Goal: Task Accomplishment & Management: Use online tool/utility

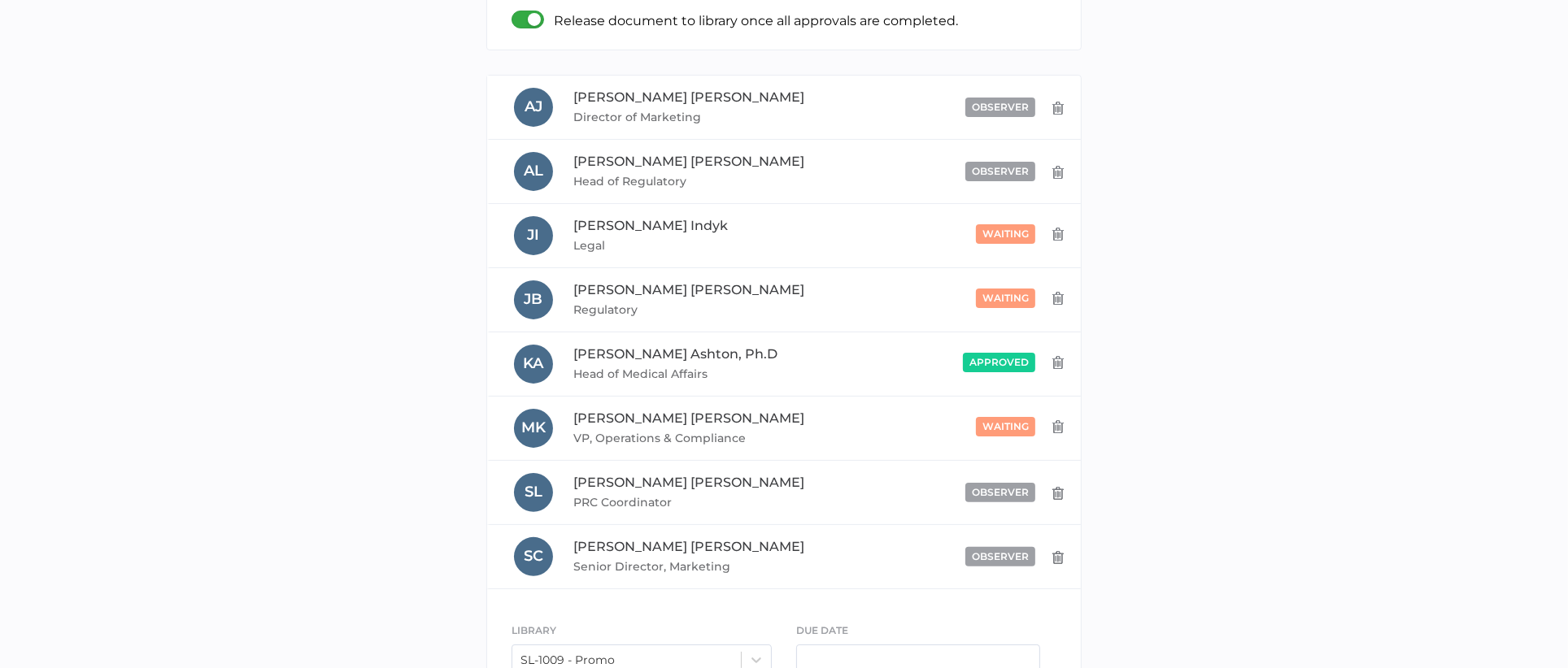
scroll to position [341, 0]
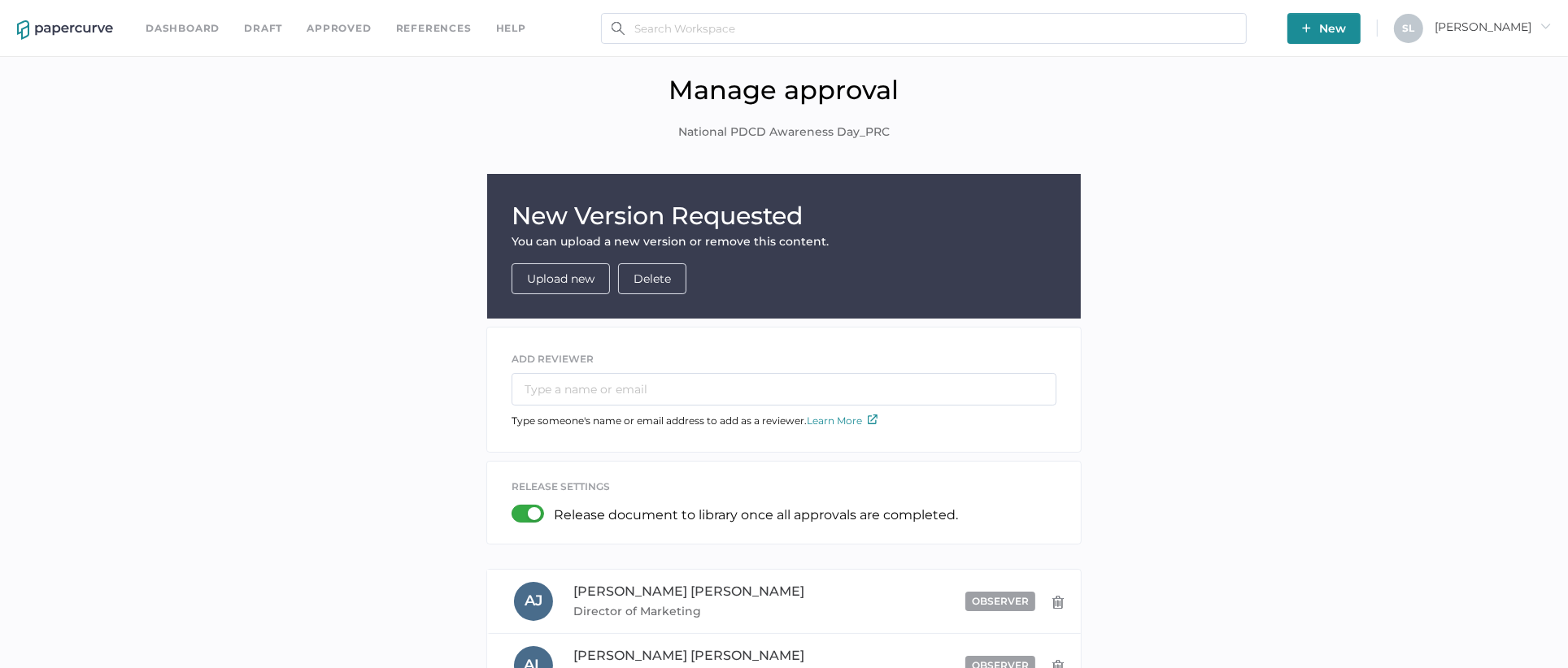
click at [194, 29] on link "Dashboard" at bounding box center [182, 28] width 74 height 18
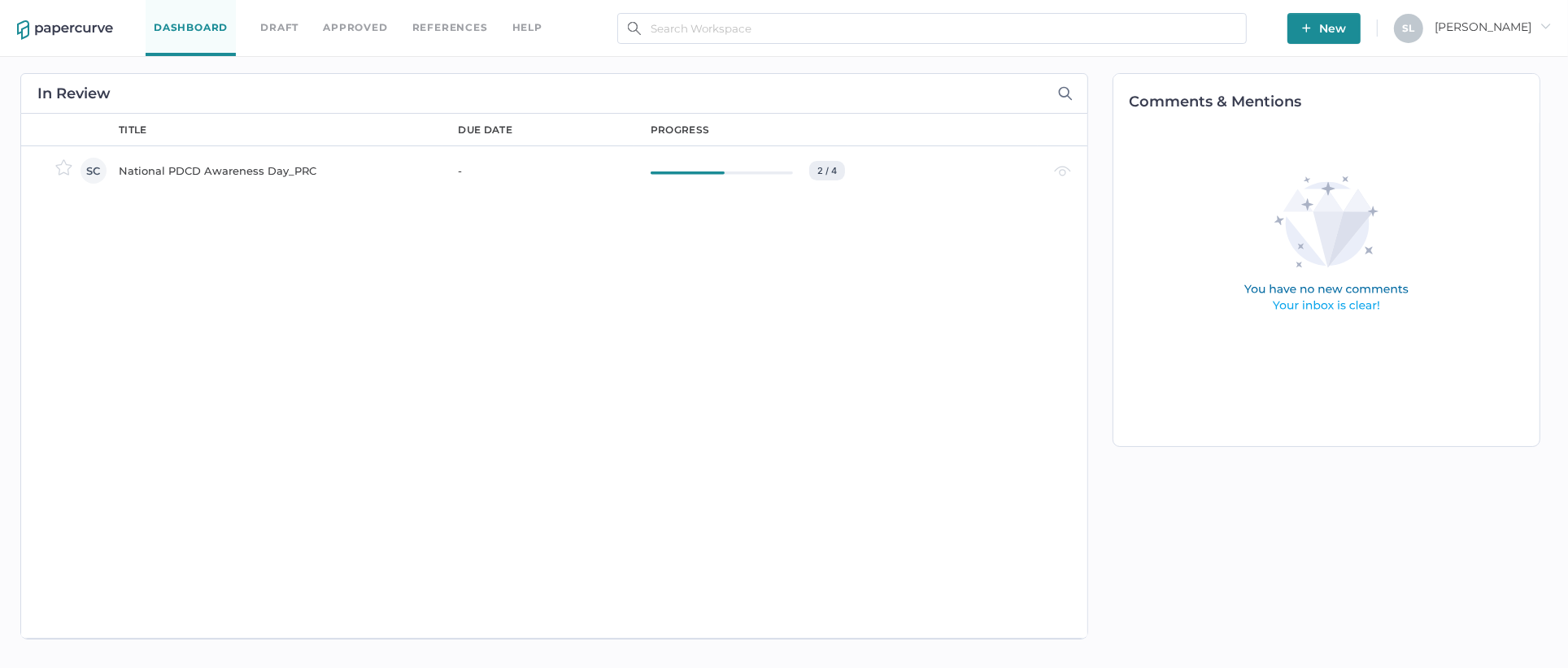
click at [279, 169] on div "National PDCD Awareness Day_PRC" at bounding box center [279, 171] width 321 height 19
click at [255, 175] on div "National PDCD Awareness Day_PRC" at bounding box center [279, 171] width 321 height 19
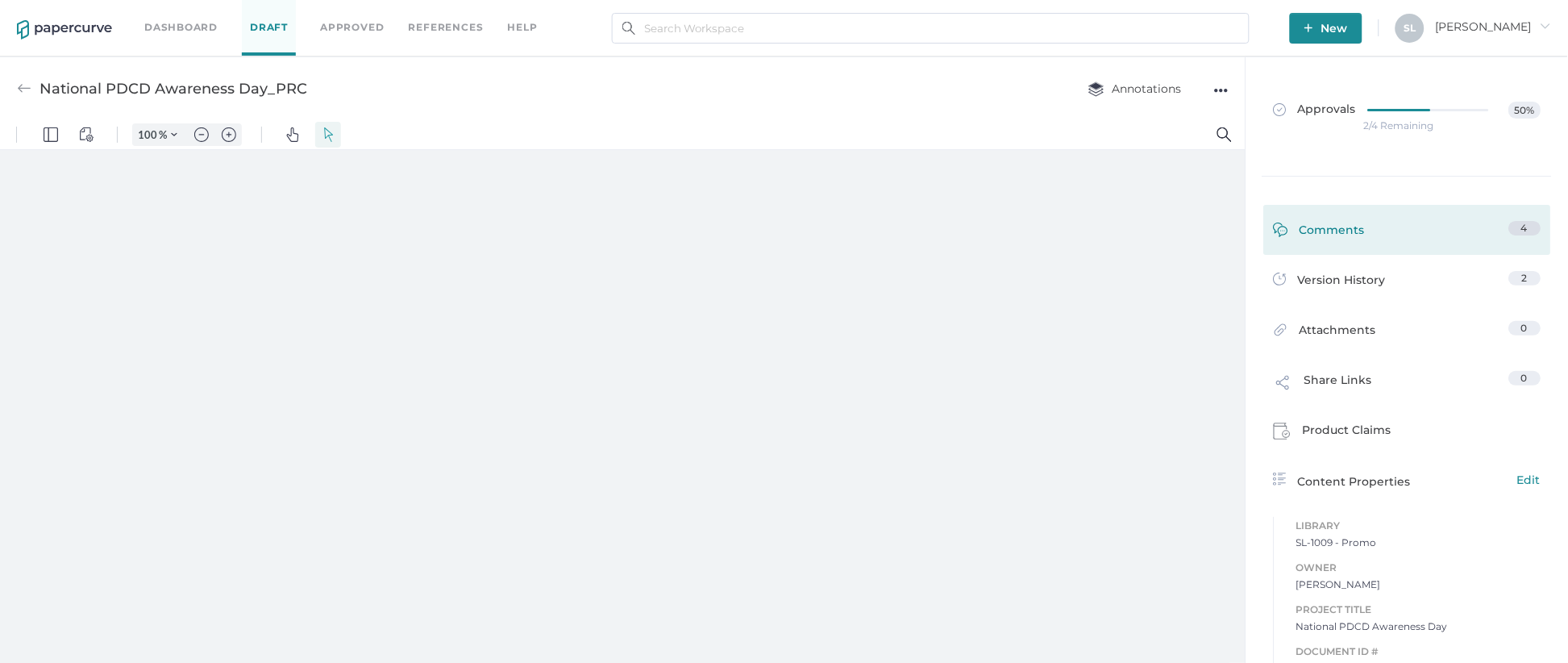
click at [1335, 227] on div "Comments" at bounding box center [1320, 233] width 92 height 25
click at [1335, 372] on div "Share Links" at bounding box center [1323, 387] width 99 height 30
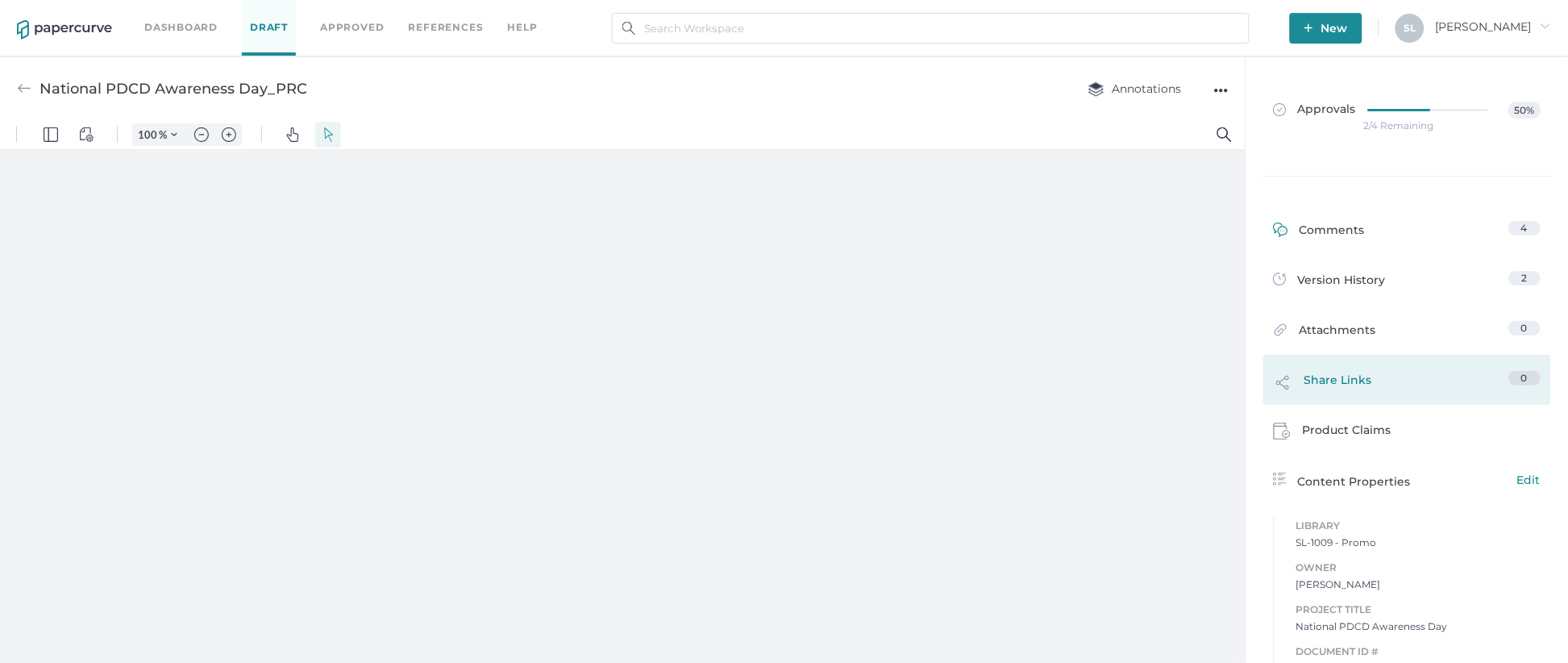
type input "135"
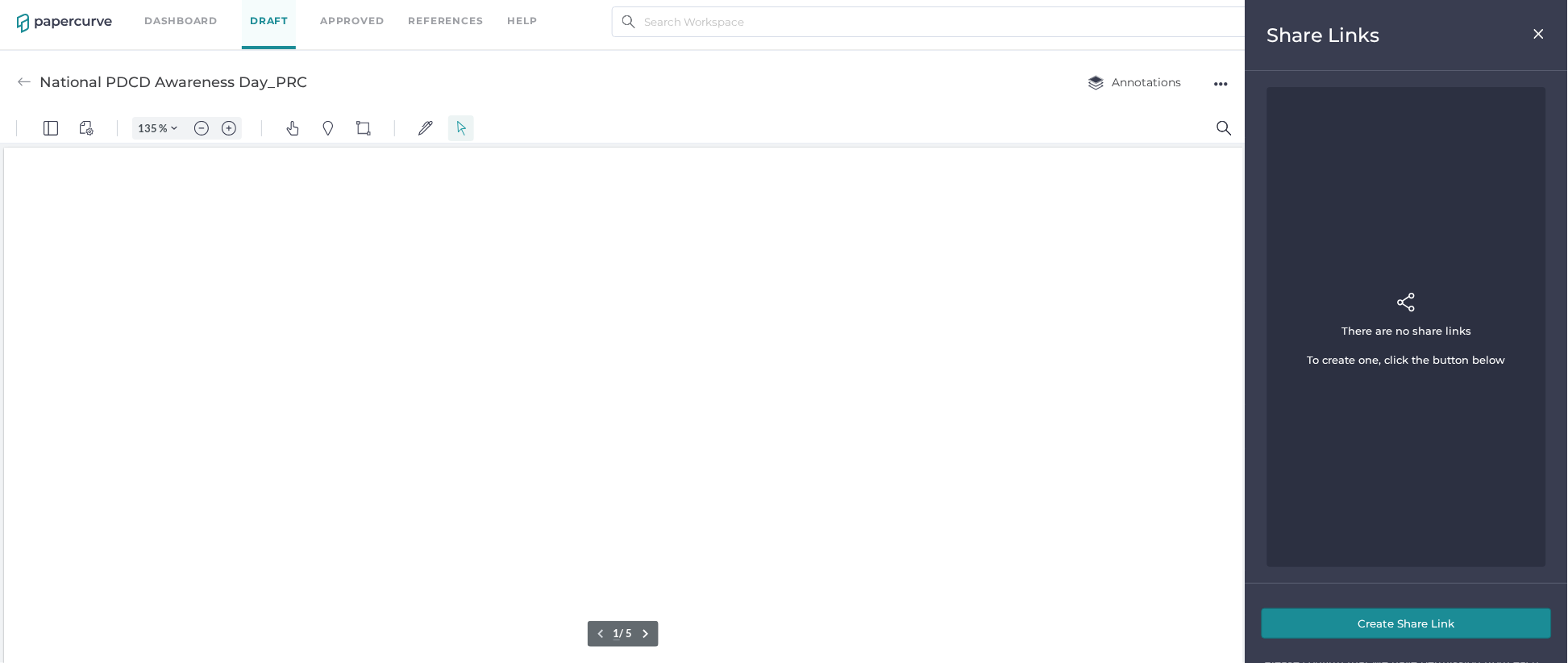
scroll to position [1, 0]
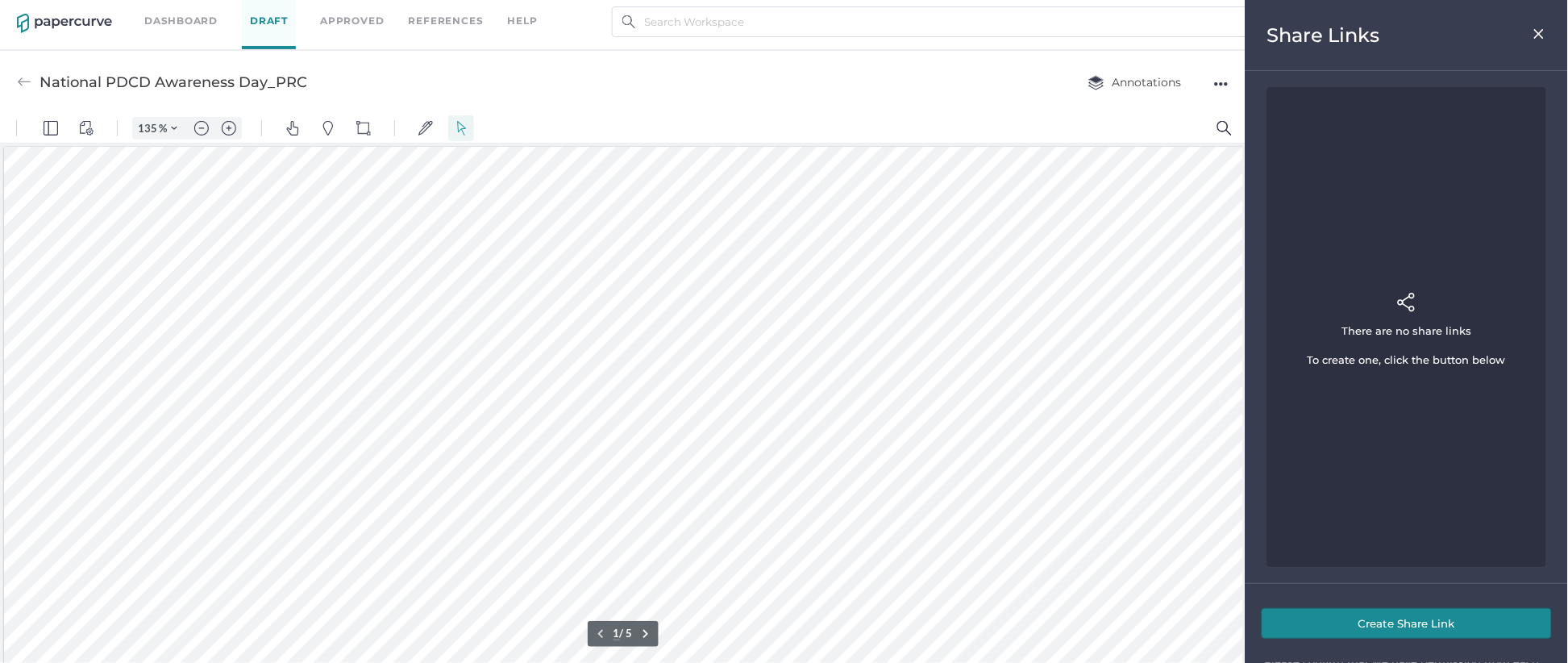
click at [1538, 30] on img at bounding box center [1539, 34] width 13 height 13
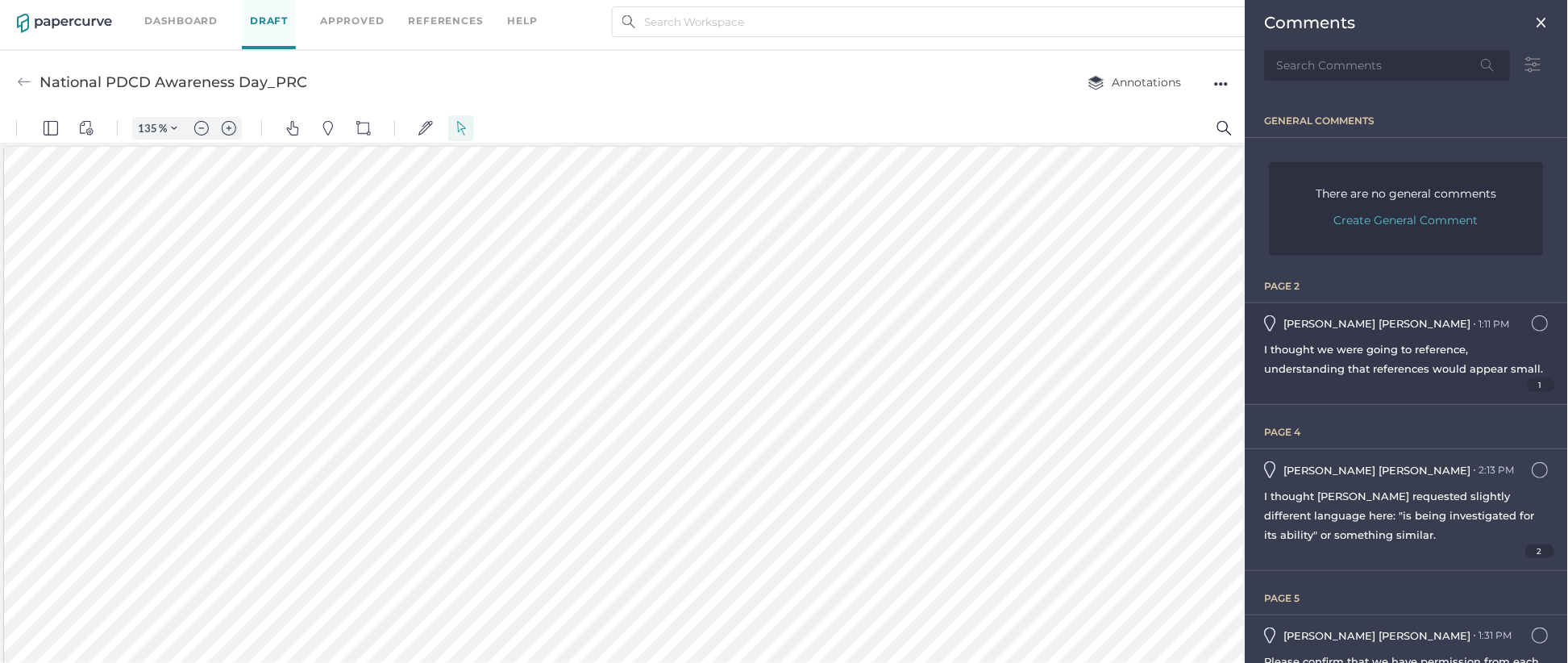
click at [1394, 392] on div "1" at bounding box center [1407, 385] width 284 height 13
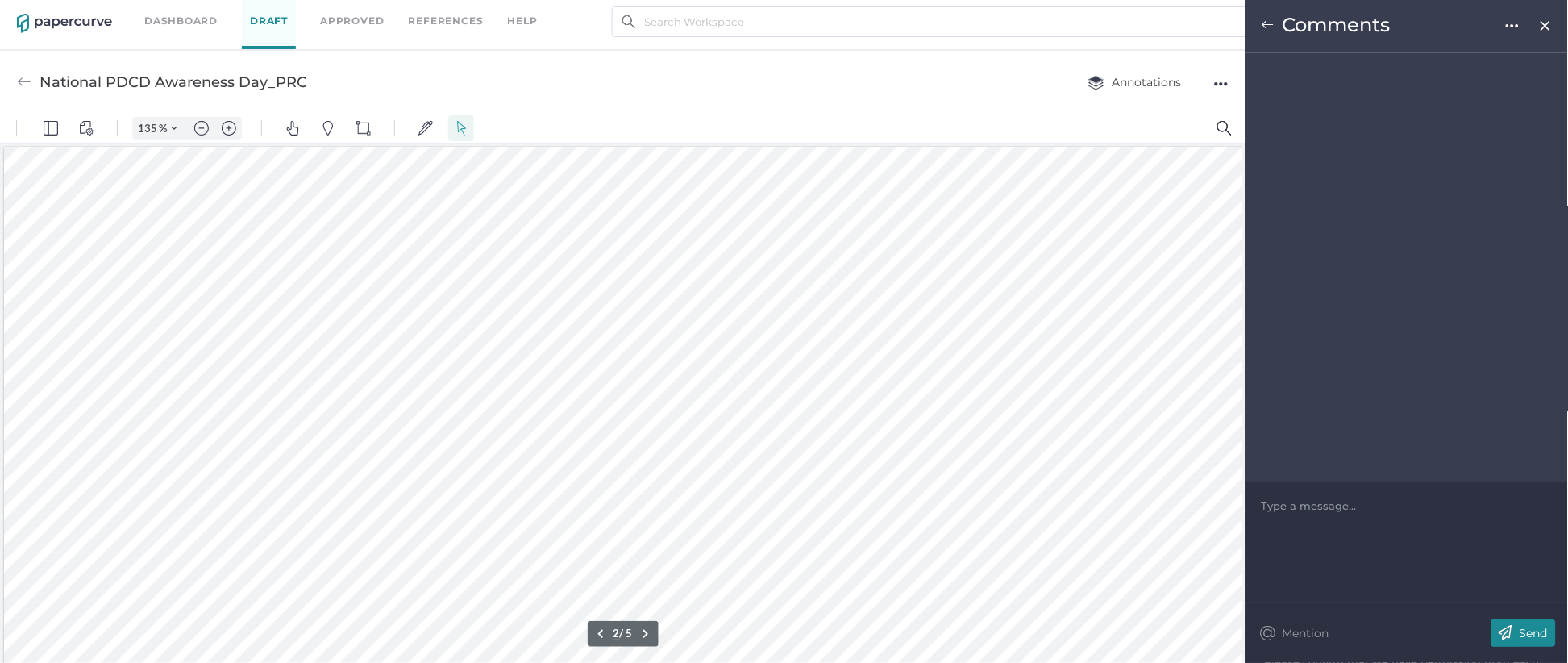
scroll to position [697, 73]
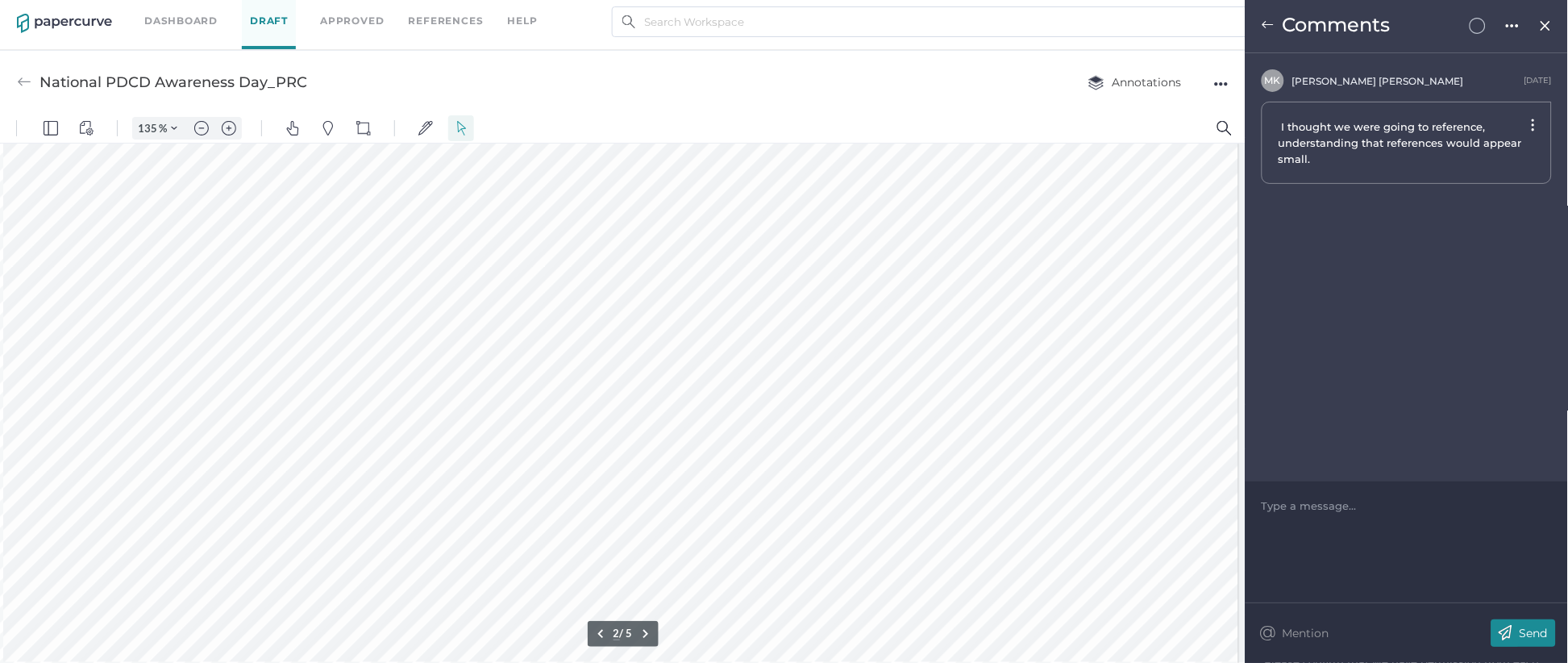
click at [1265, 24] on img at bounding box center [1269, 25] width 13 height 13
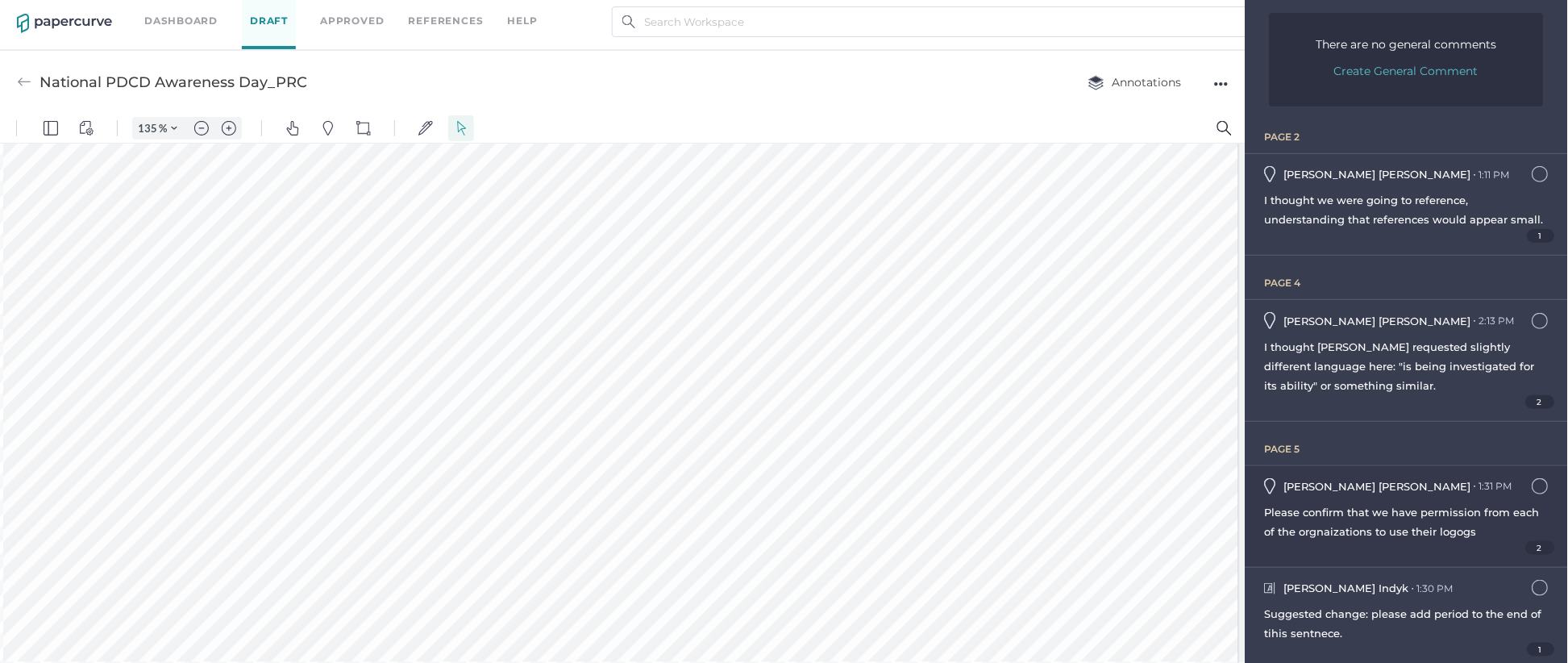
scroll to position [171, 0]
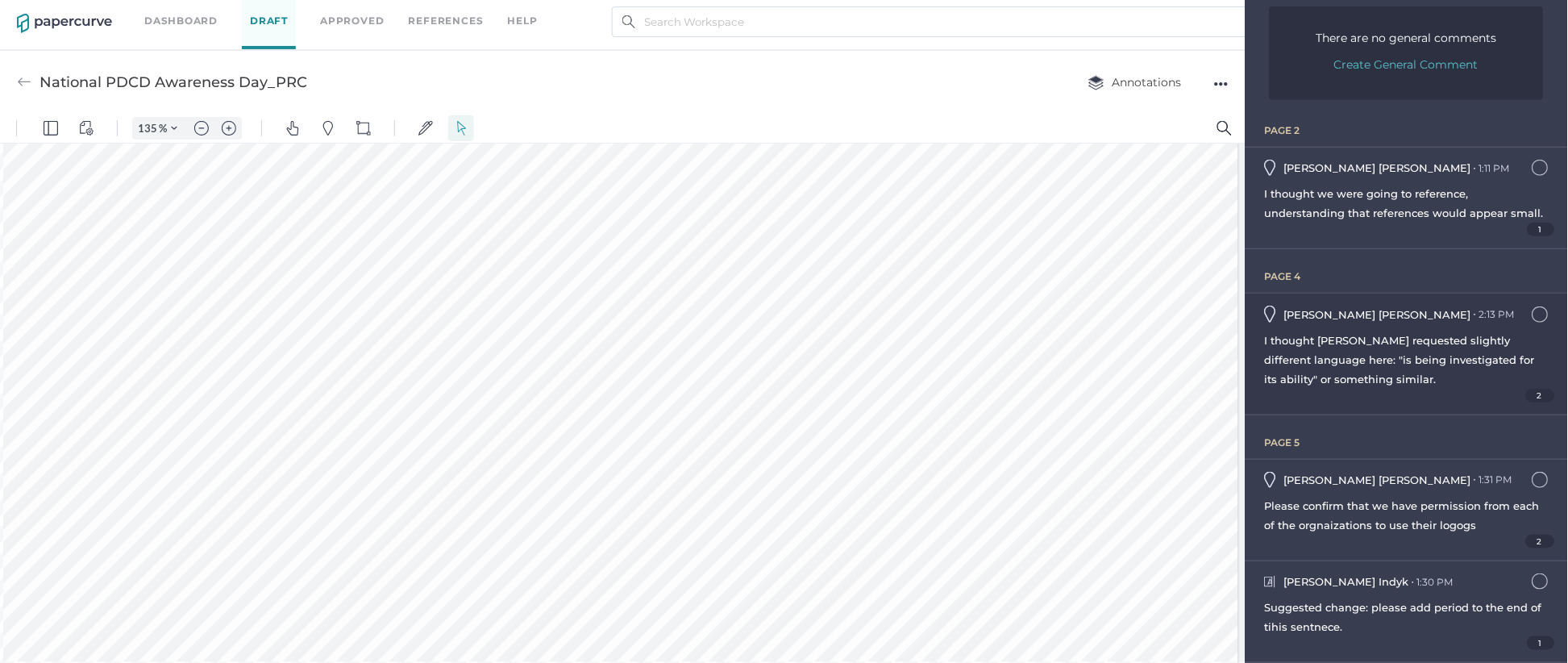
click at [1531, 396] on span "2" at bounding box center [1540, 395] width 30 height 13
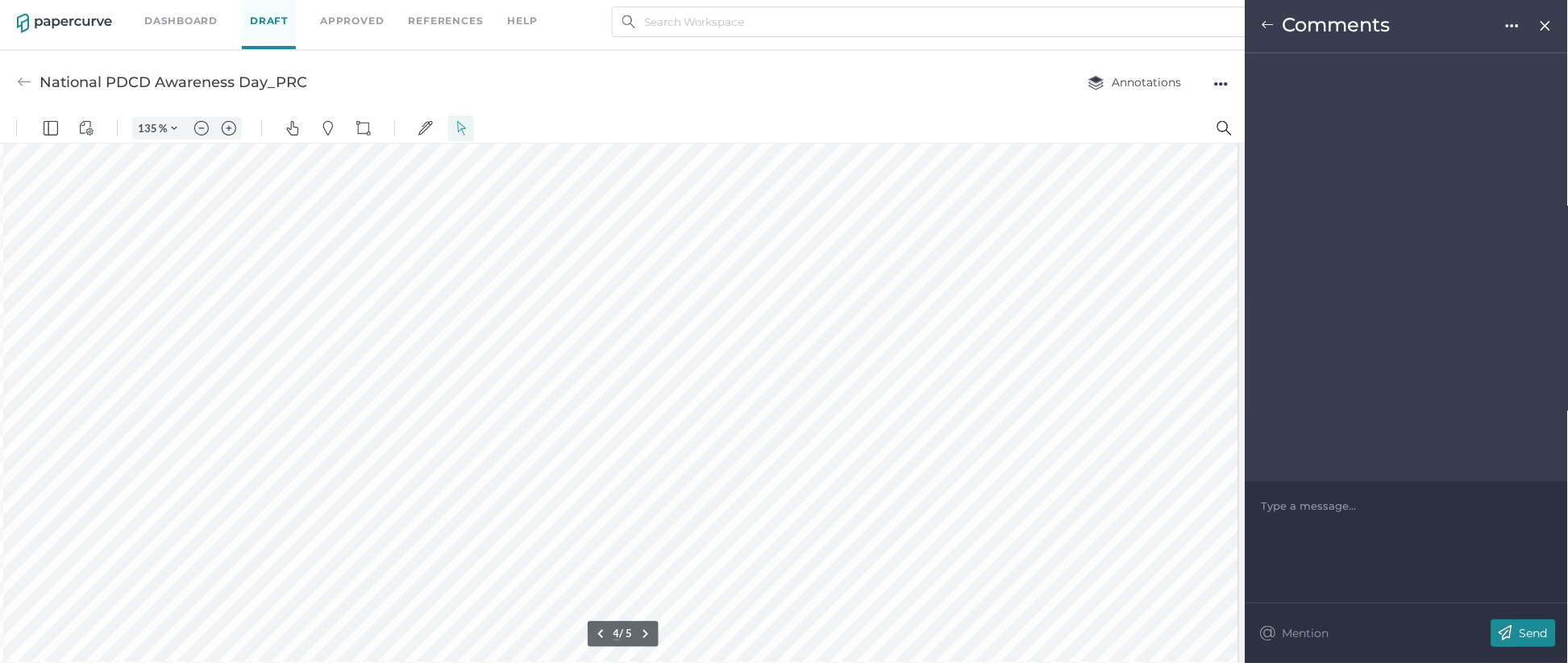
scroll to position [2209, 73]
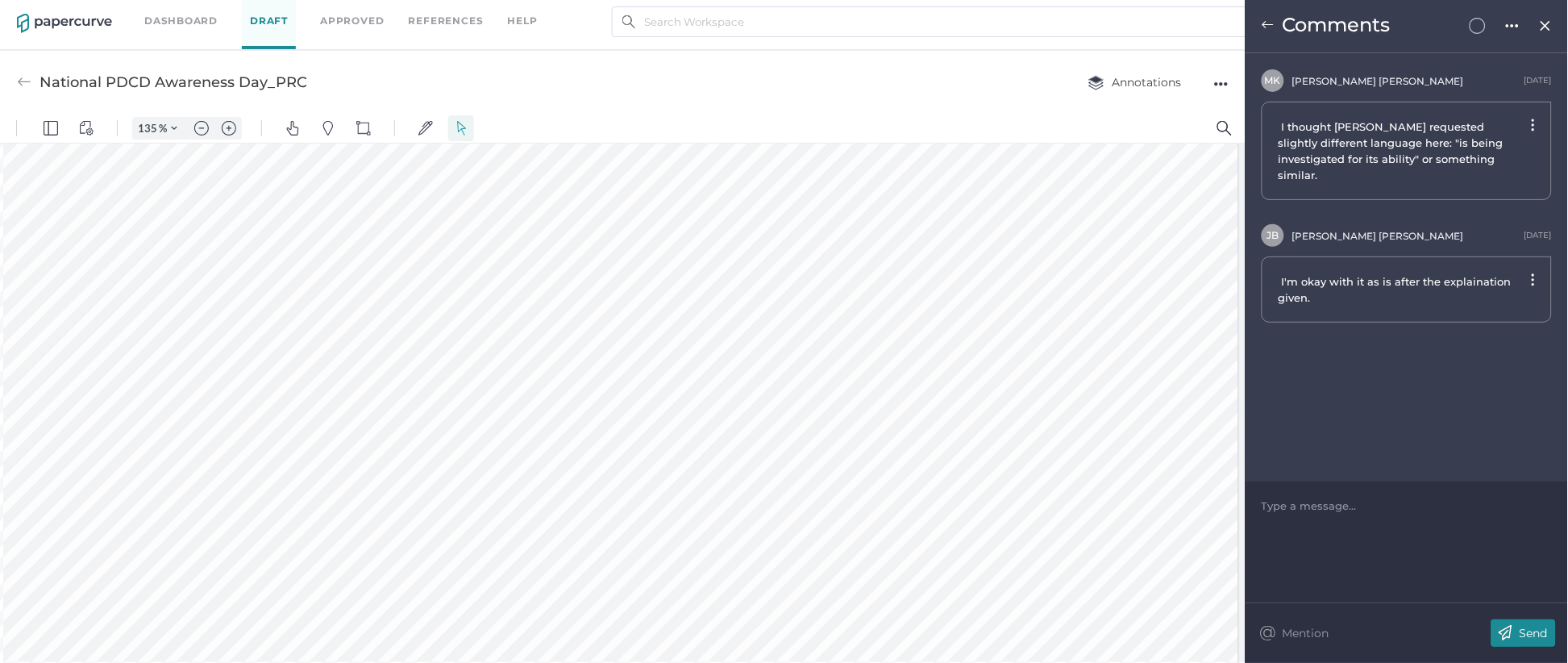
click at [1270, 26] on img at bounding box center [1269, 25] width 13 height 13
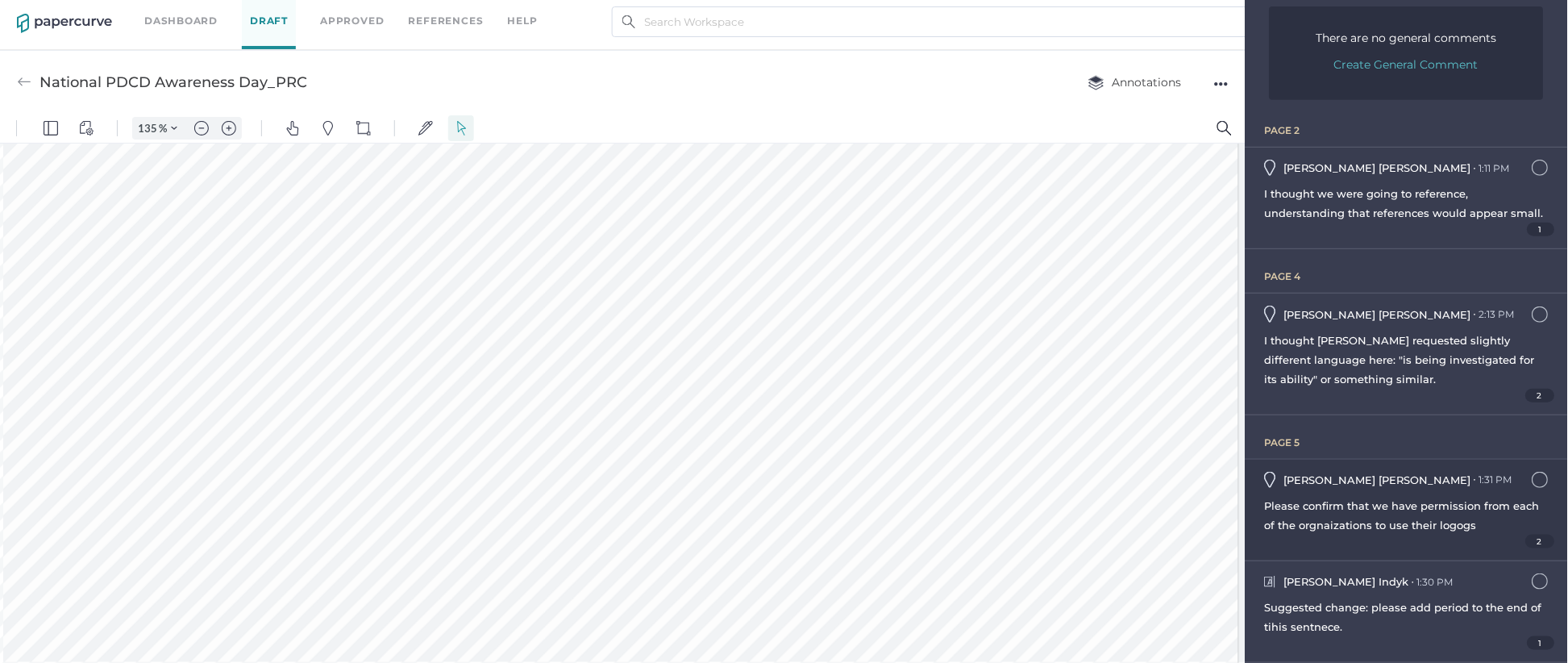
click at [1466, 499] on span "Please confirm that we have permission from each of the orgnaizations to use th…" at bounding box center [1402, 515] width 275 height 32
type input "5"
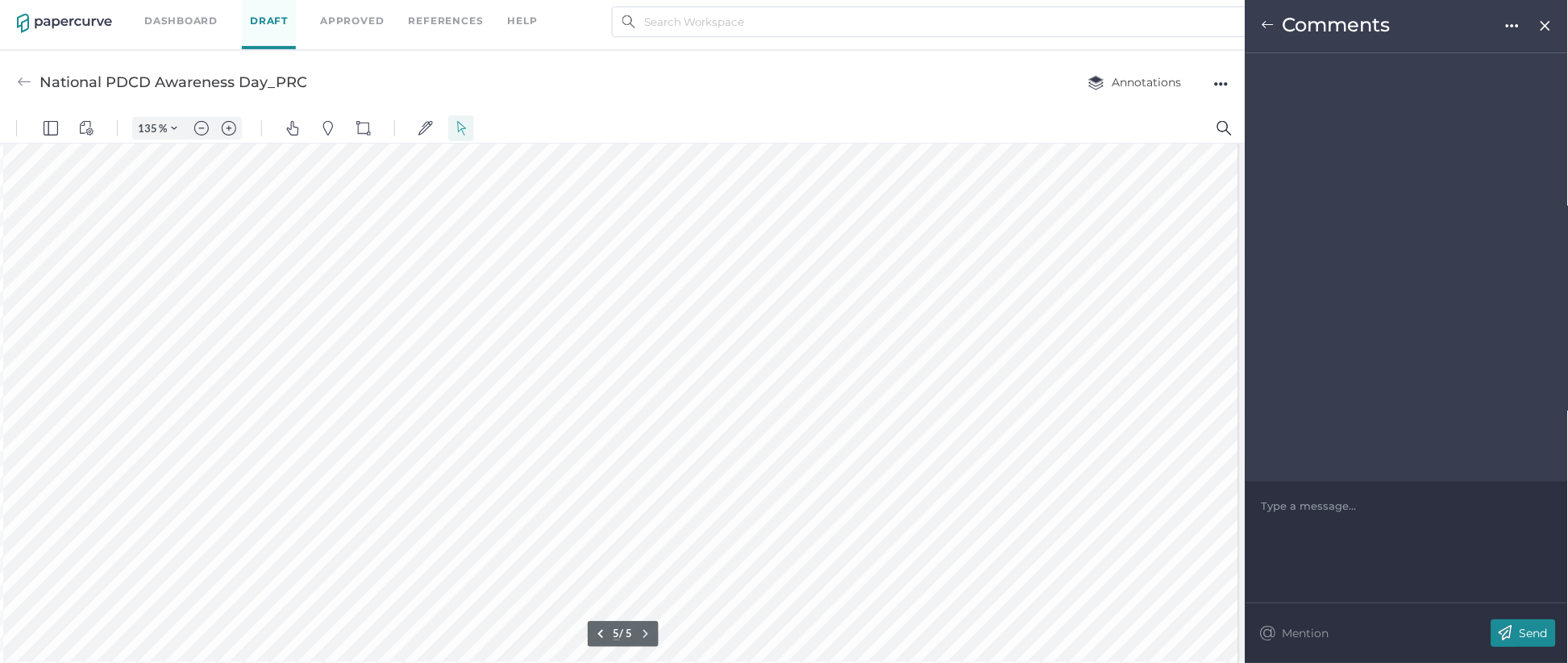
scroll to position [2943, 73]
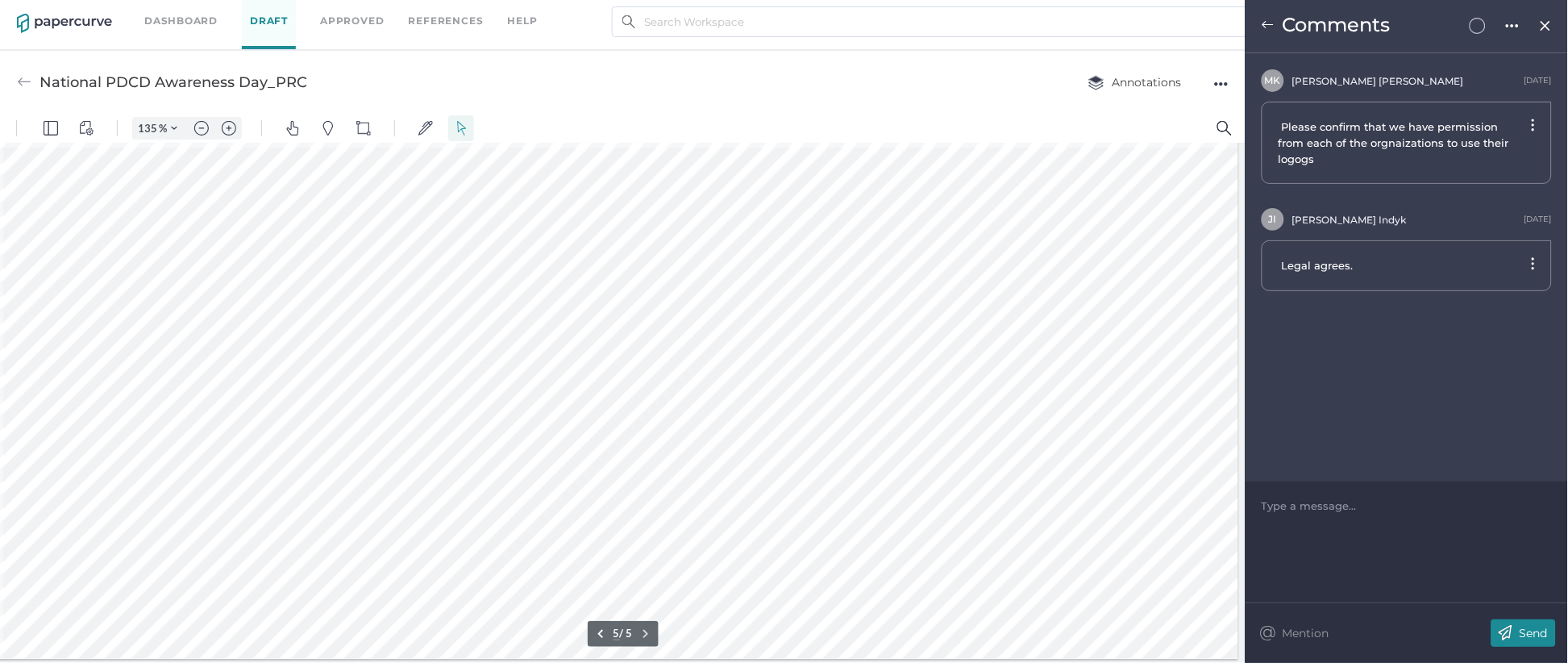
click at [1272, 25] on img at bounding box center [1269, 25] width 13 height 13
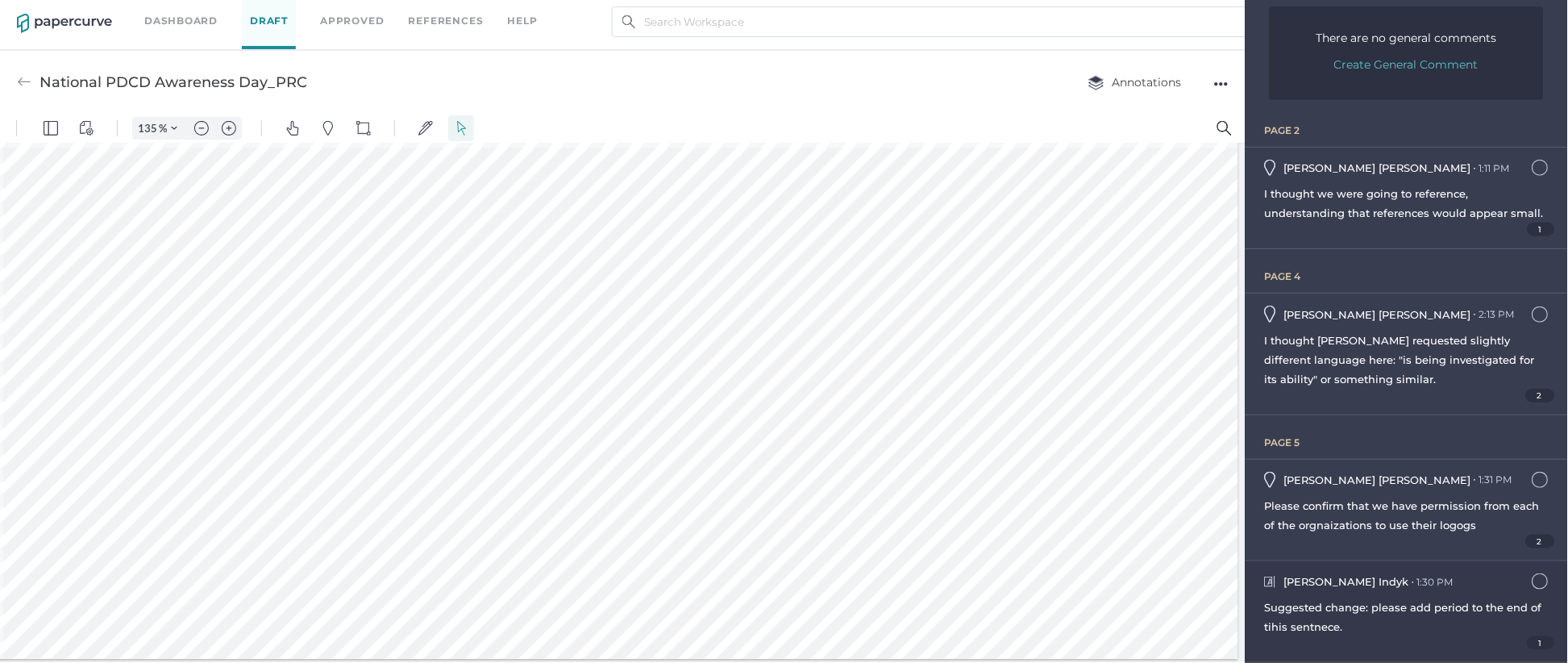
click at [1439, 631] on div "Suggested change: please add period to the end of tihis sentnece." at bounding box center [1407, 617] width 284 height 39
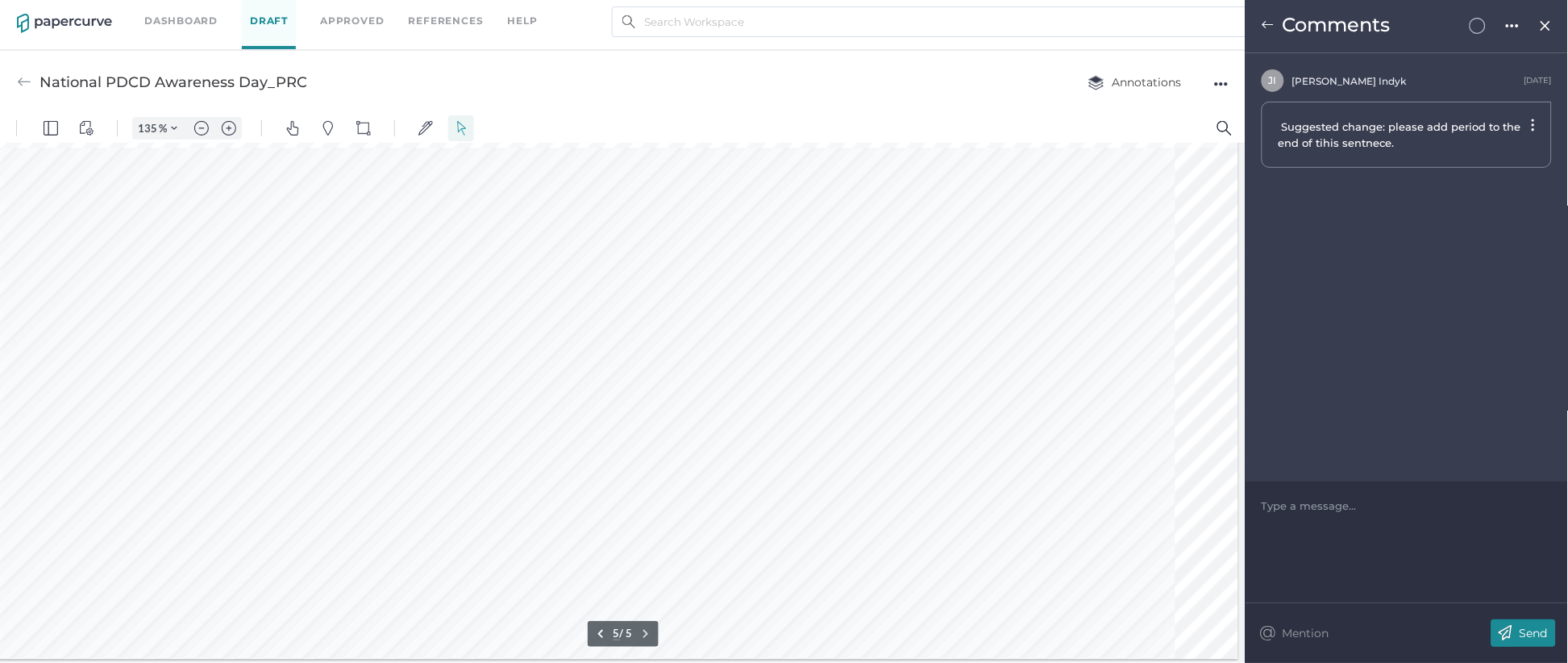
scroll to position [2943, 0]
click at [1267, 25] on img at bounding box center [1269, 25] width 13 height 13
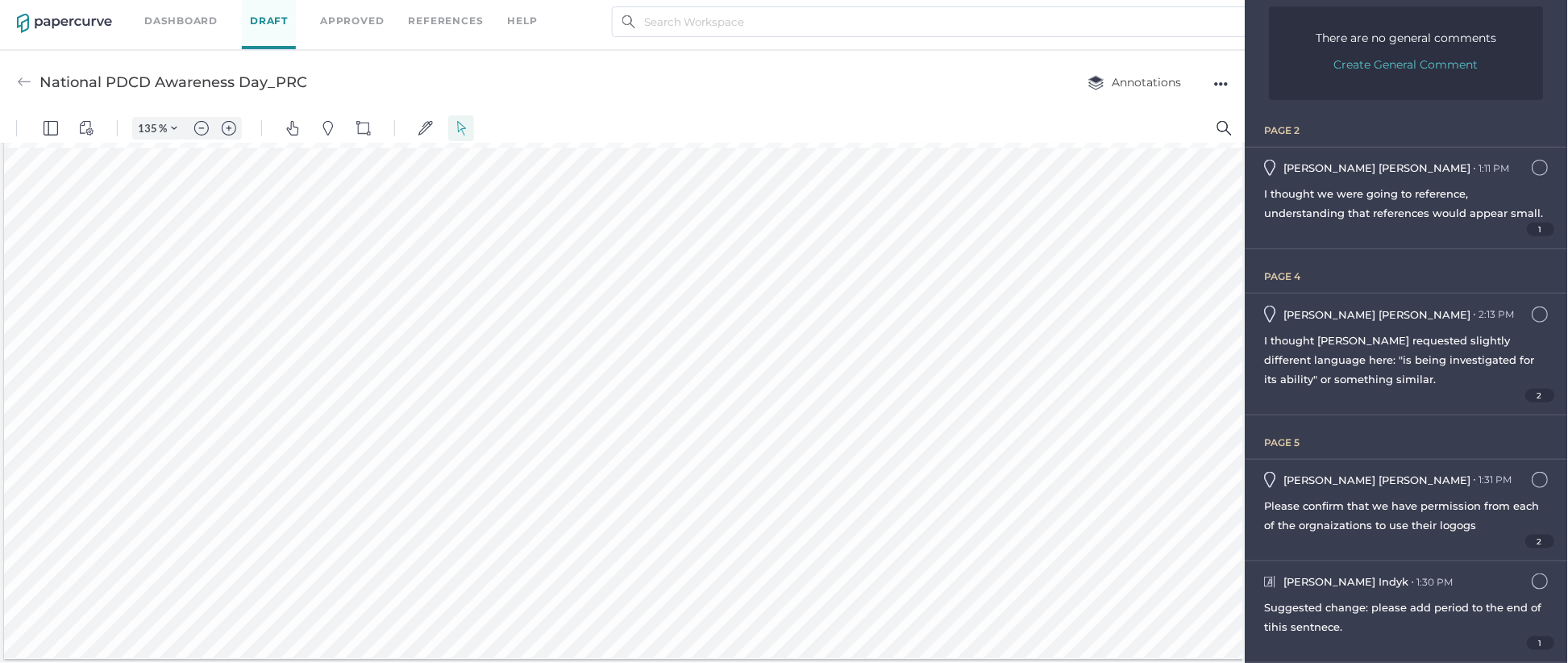
drag, startPoint x: 28, startPoint y: 76, endPoint x: 8, endPoint y: 15, distance: 64.2
click at [28, 76] on img at bounding box center [24, 82] width 14 height 14
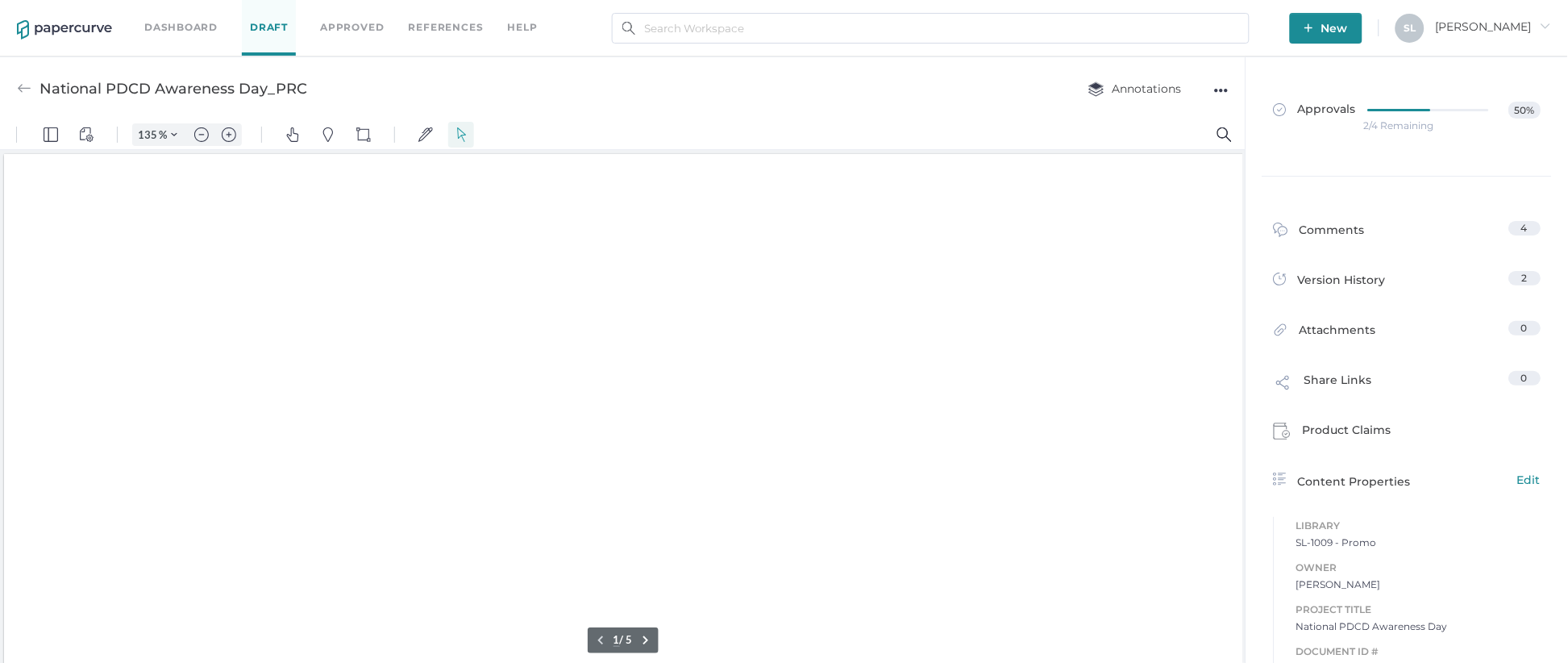
type input "135"
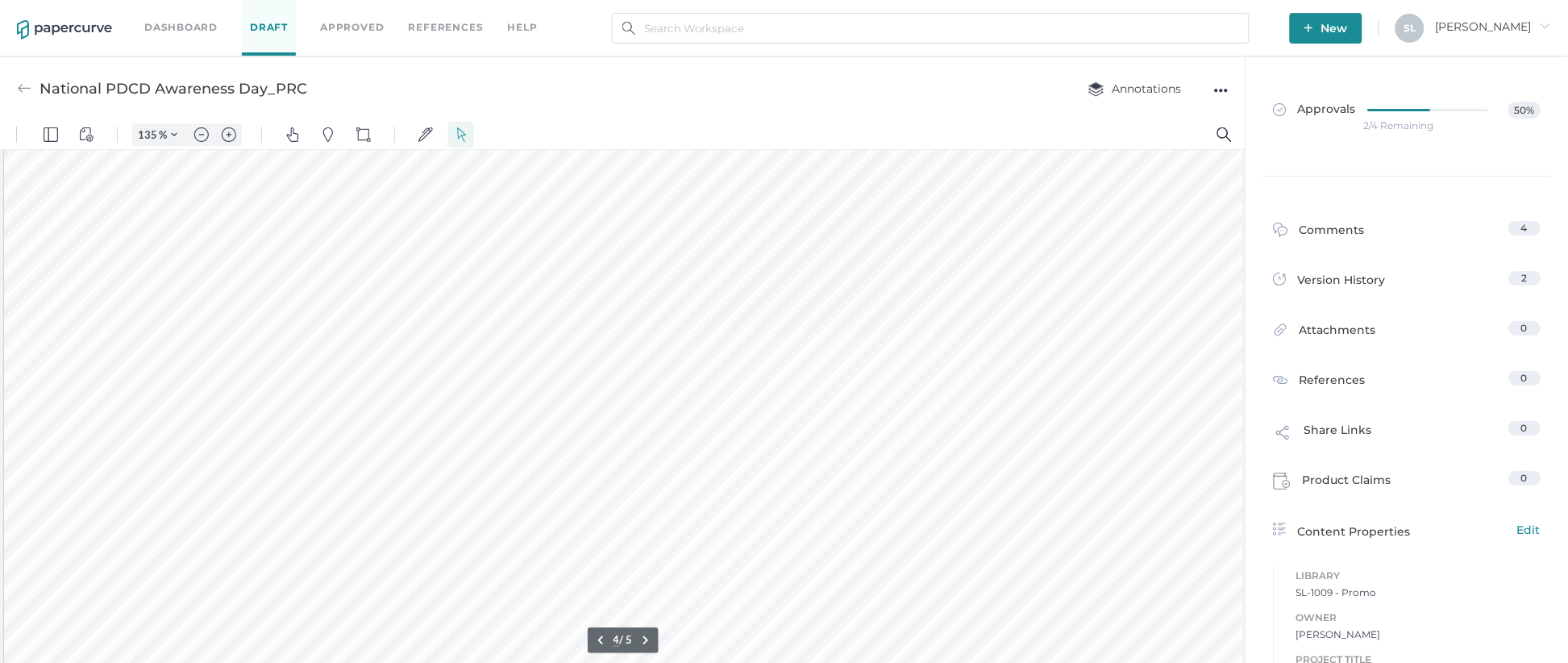
type input "5"
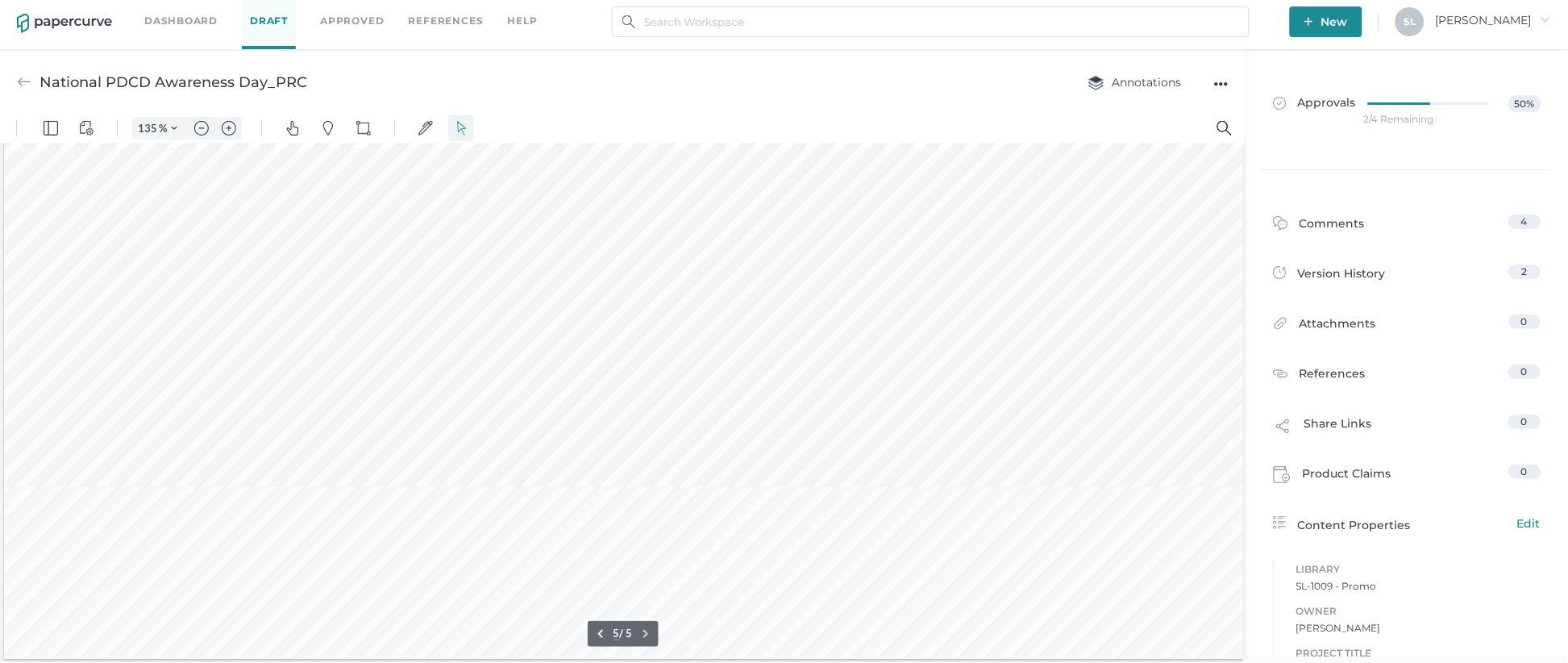
scroll to position [2567, 0]
